Goal: Information Seeking & Learning: Learn about a topic

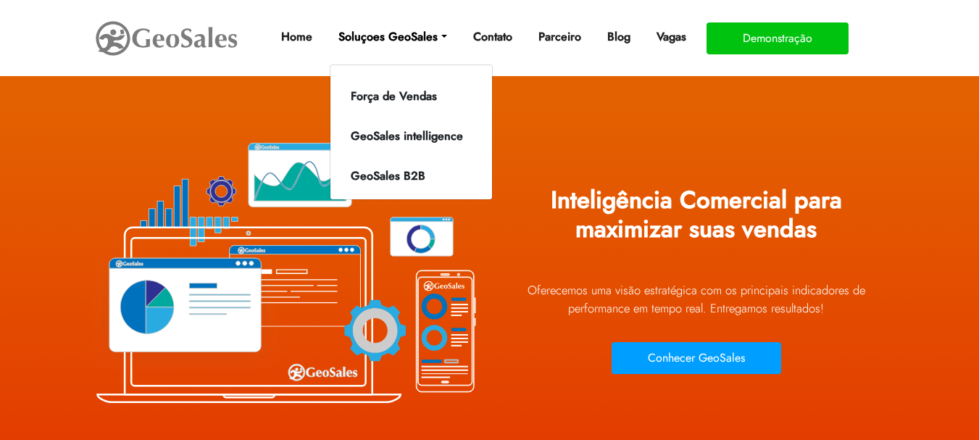
click at [379, 34] on link "Soluçoes GeoSales" at bounding box center [393, 36] width 120 height 29
click at [381, 38] on link "Soluçoes GeoSales" at bounding box center [393, 36] width 120 height 29
click at [390, 32] on link "Soluçoes GeoSales" at bounding box center [393, 36] width 120 height 29
click at [438, 33] on link "Soluçoes GeoSales" at bounding box center [393, 36] width 120 height 29
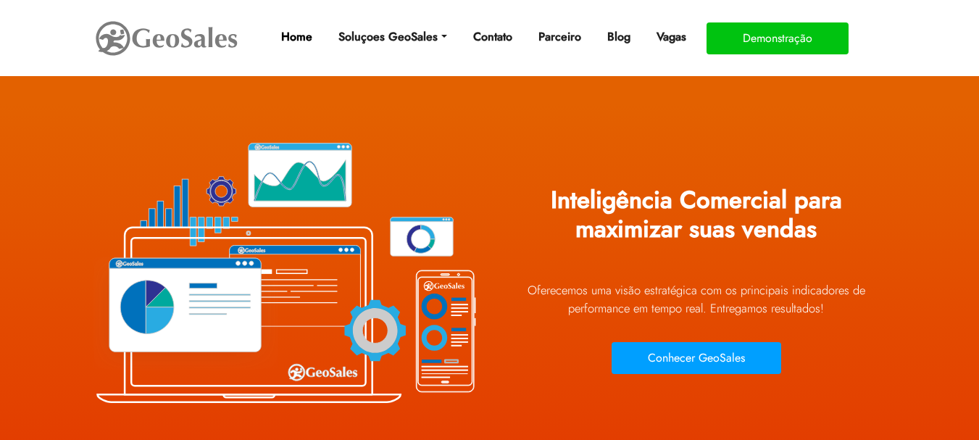
click at [298, 39] on link "Home" at bounding box center [296, 36] width 43 height 29
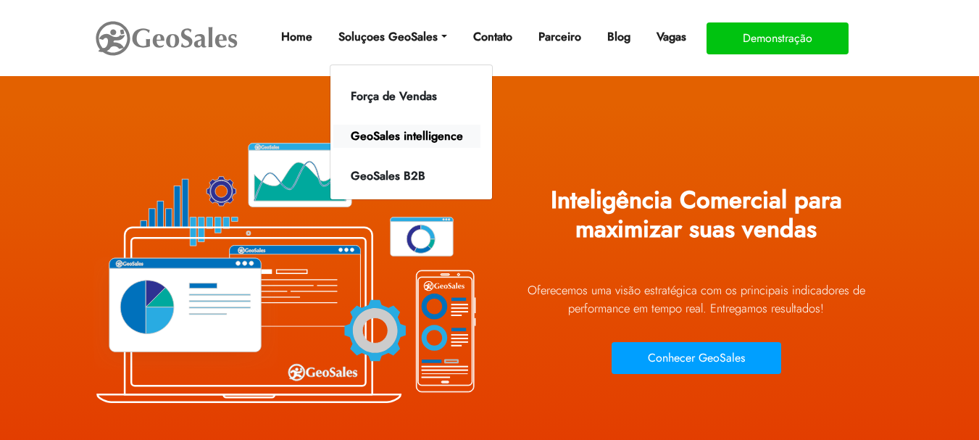
click at [441, 135] on link "GeoSales intelligence" at bounding box center [406, 136] width 147 height 23
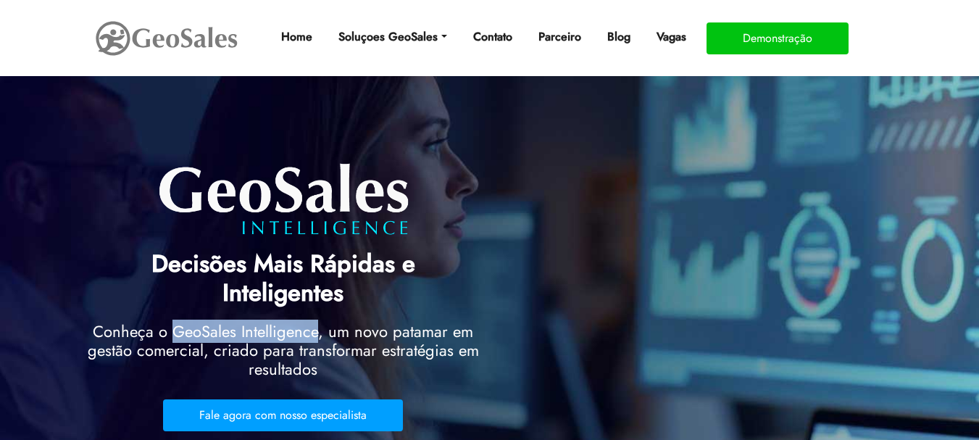
drag, startPoint x: 319, startPoint y: 303, endPoint x: 178, endPoint y: 297, distance: 140.7
click at [178, 322] on h2 "Conheça o GeoSales Intelligence, um novo patamar em gestão comercial, criado pa…" at bounding box center [283, 354] width 391 height 64
copy h2 "GeoSales Intelligence"
